Goal: Task Accomplishment & Management: Use online tool/utility

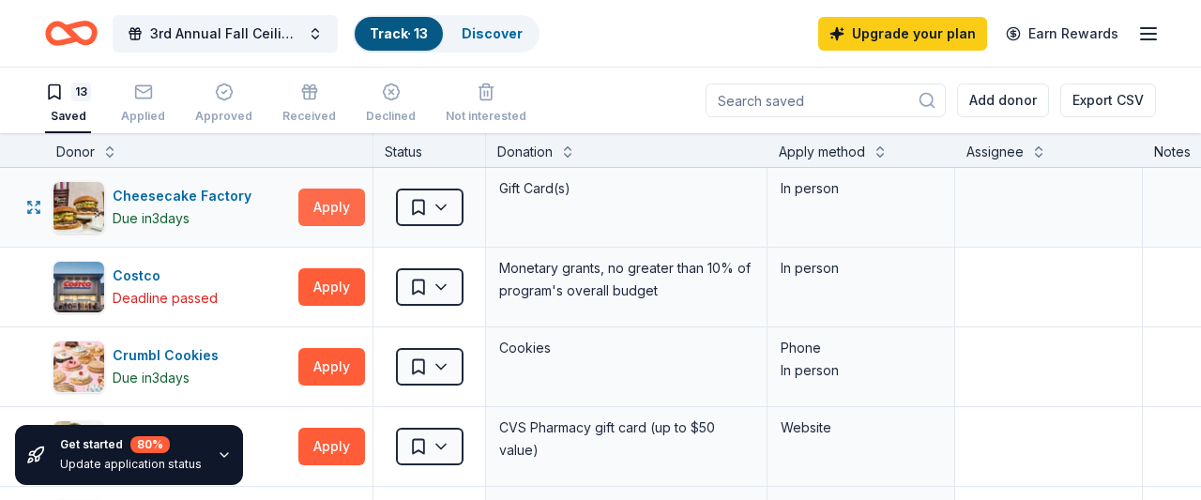
click at [356, 214] on button "Apply" at bounding box center [331, 208] width 67 height 38
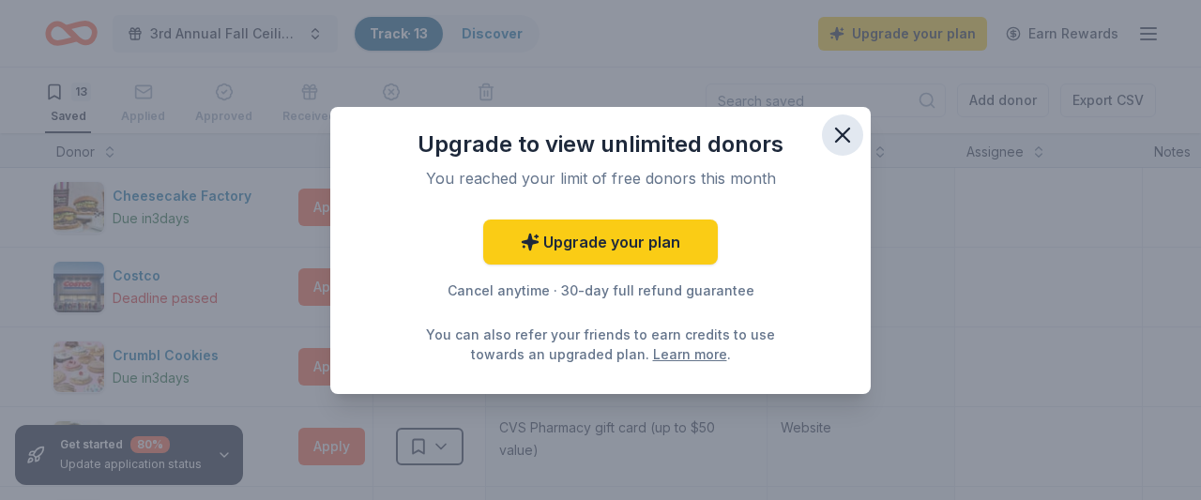
click at [840, 140] on icon "button" at bounding box center [842, 135] width 13 height 13
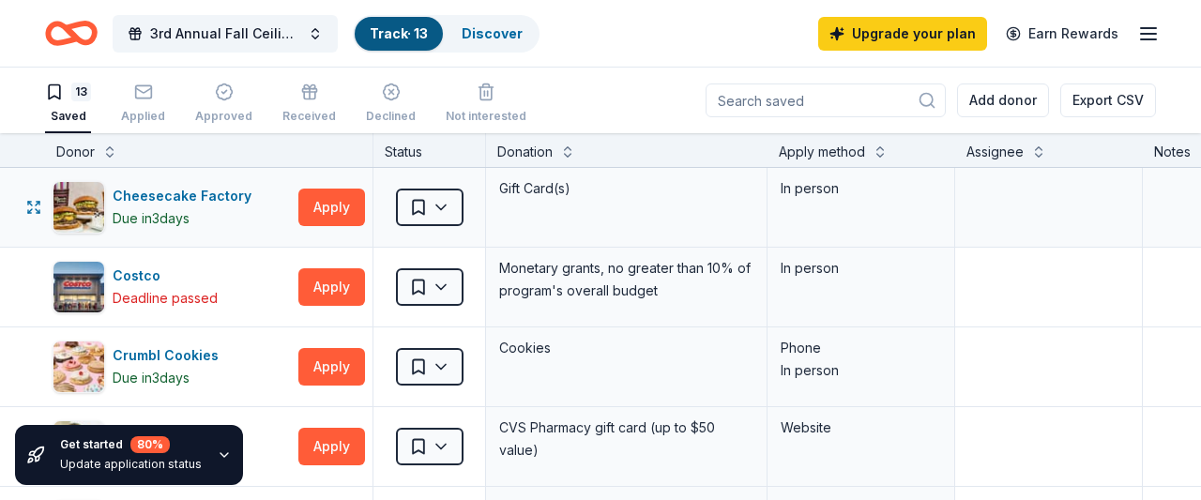
click at [194, 179] on div "Cheesecake Factory Due [DATE] Apply" at bounding box center [209, 207] width 328 height 79
click at [193, 192] on div "Cheesecake Factory" at bounding box center [186, 196] width 146 height 23
click at [504, 45] on div "Discover" at bounding box center [492, 34] width 91 height 34
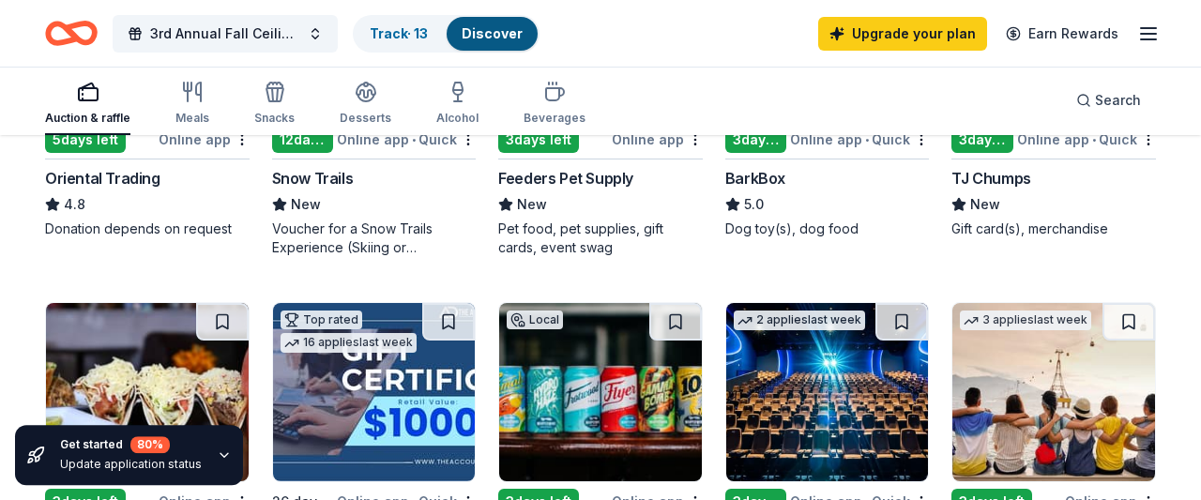
scroll to position [768, 0]
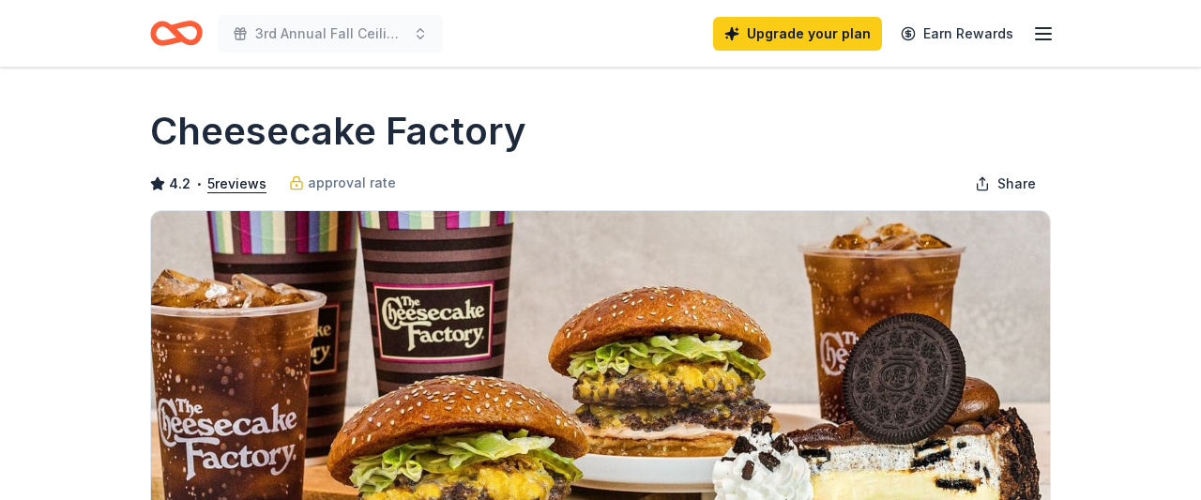
scroll to position [450, 0]
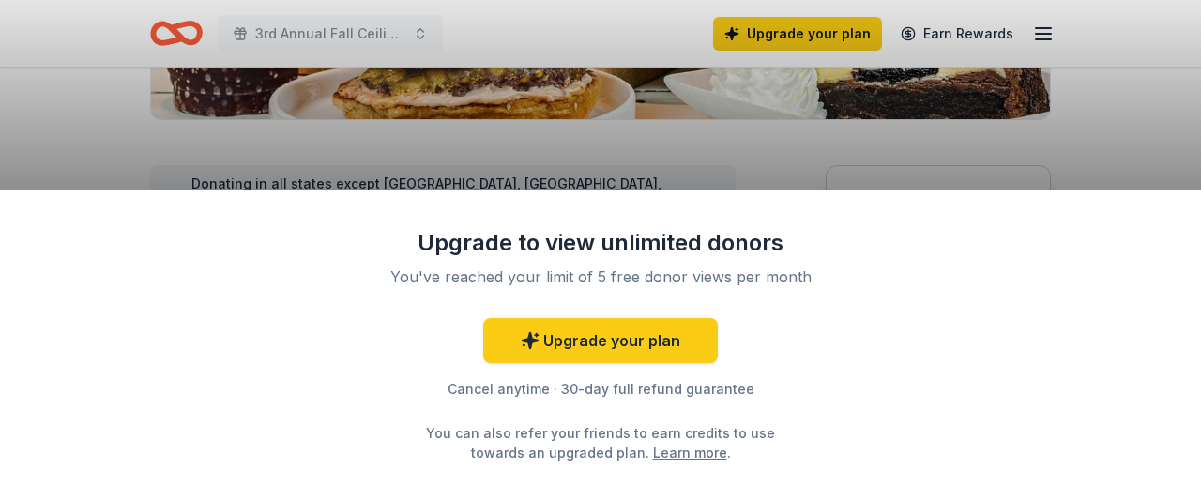
click at [967, 251] on div "Upgrade to view unlimited donors You've reached your limit of 5 free donor view…" at bounding box center [600, 345] width 1201 height 310
click at [957, 239] on div "Upgrade to view unlimited donors You've reached your limit of 5 free donor view…" at bounding box center [600, 250] width 1201 height 500
